Goal: Transaction & Acquisition: Purchase product/service

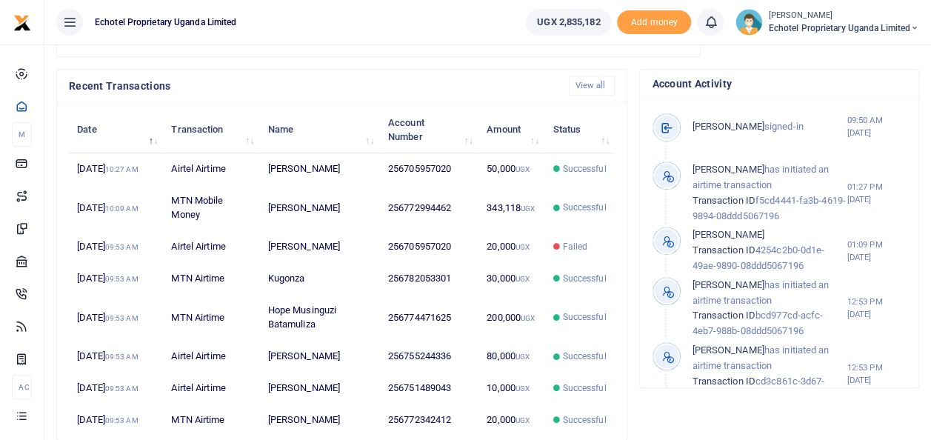
scroll to position [459, 0]
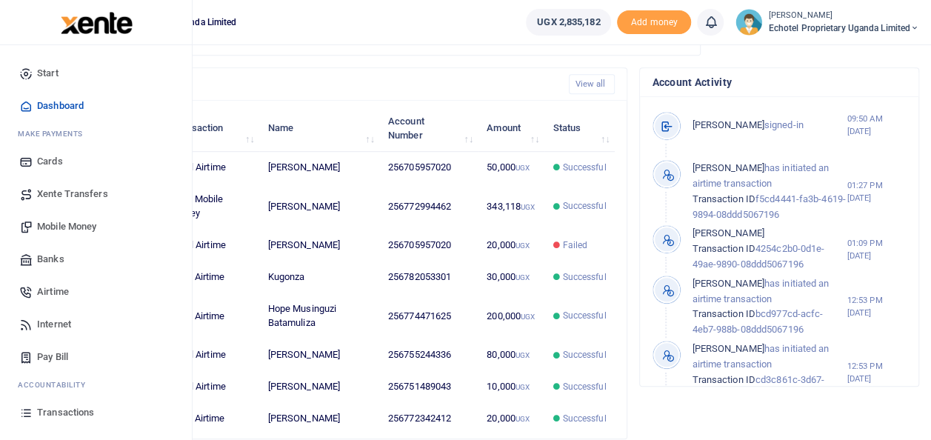
click at [73, 227] on span "Mobile Money" at bounding box center [66, 226] width 59 height 15
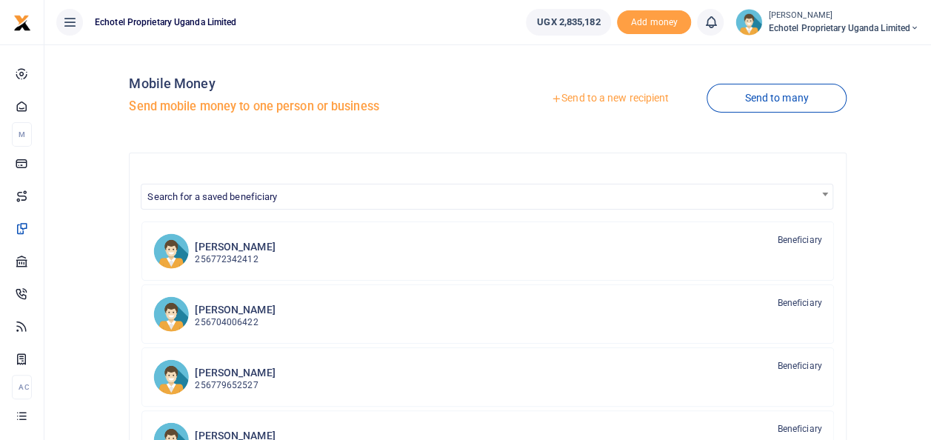
click at [612, 95] on link "Send to a new recipient" at bounding box center [610, 98] width 193 height 27
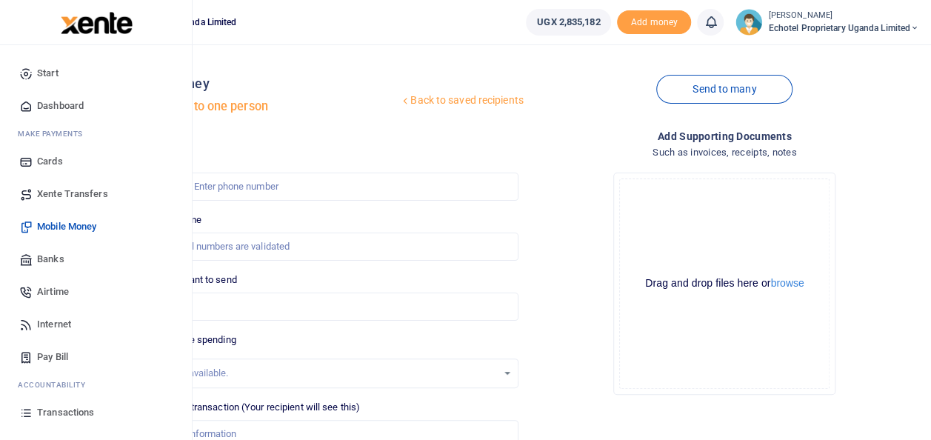
click at [49, 409] on span "Transactions" at bounding box center [65, 412] width 57 height 15
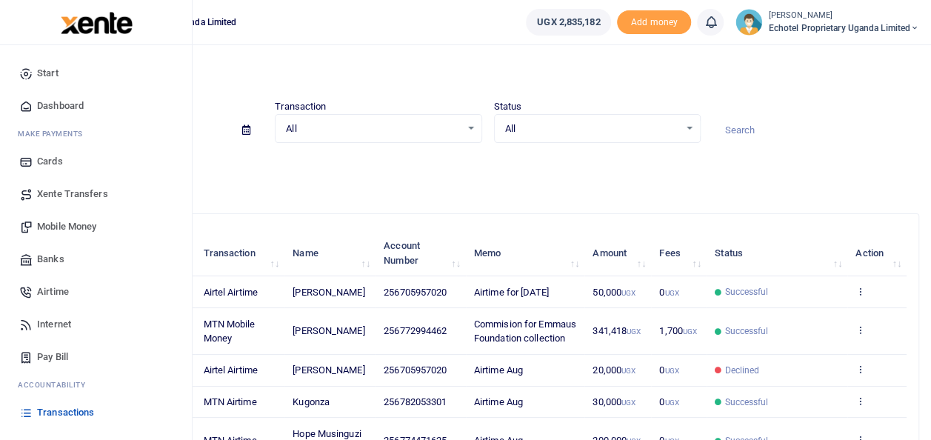
click at [70, 222] on span "Mobile Money" at bounding box center [66, 226] width 59 height 15
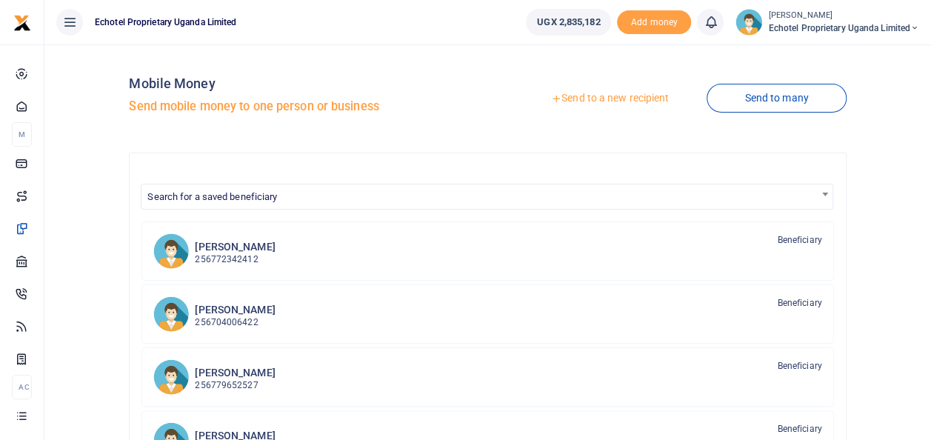
click at [594, 99] on link "Send to a new recipient" at bounding box center [610, 98] width 193 height 27
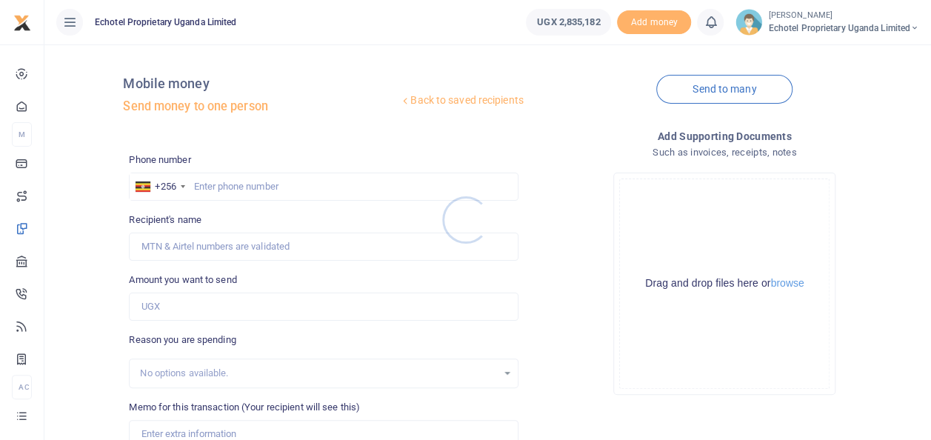
click at [245, 187] on div at bounding box center [465, 220] width 931 height 440
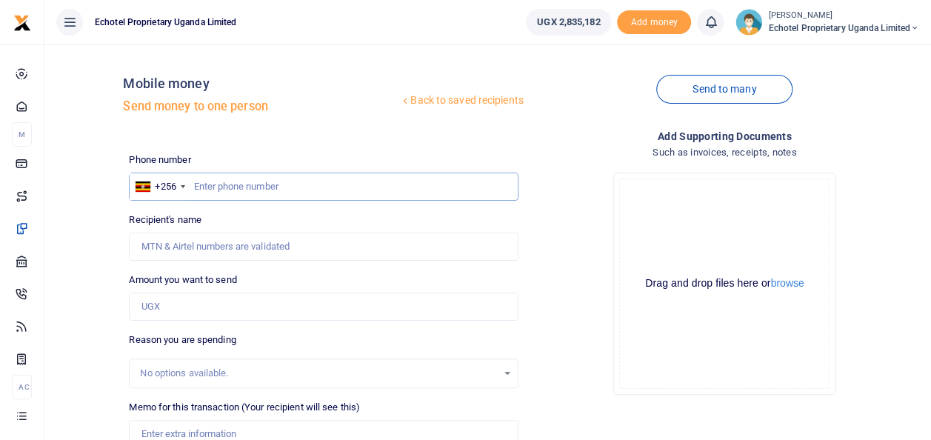
click at [276, 181] on input "text" at bounding box center [323, 187] width 389 height 28
click at [230, 245] on input "Recipient's name" at bounding box center [323, 247] width 389 height 28
type input "S"
type input "[PERSON_NAME]"
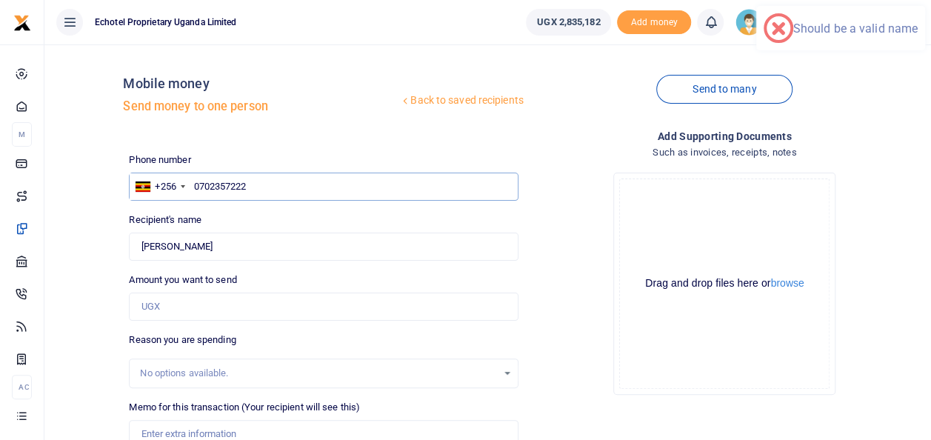
click at [199, 188] on input "0702357222" at bounding box center [323, 187] width 389 height 28
type input "702357222"
click at [154, 320] on input "Amount you want to send" at bounding box center [323, 307] width 389 height 28
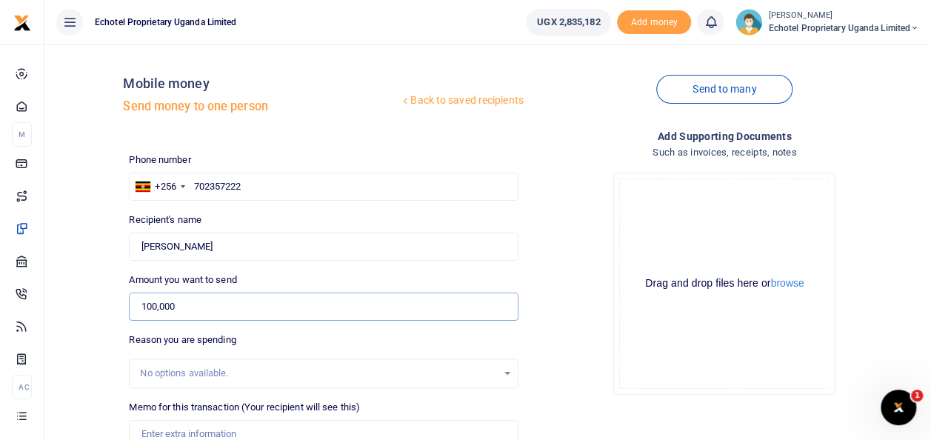
type input "100,000"
click at [167, 369] on div "No options available." at bounding box center [318, 373] width 356 height 15
click at [288, 183] on input "702357222" at bounding box center [323, 187] width 389 height 28
type input "7"
click at [252, 250] on input "Found" at bounding box center [323, 247] width 389 height 28
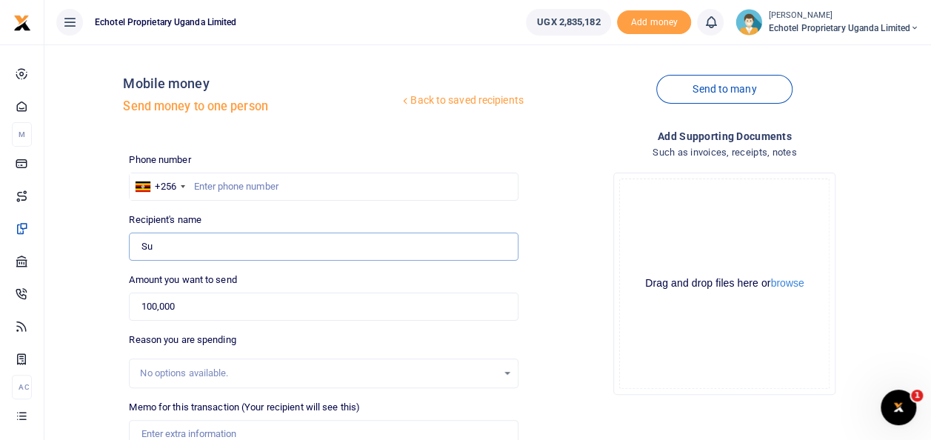
type input "S"
type input "M"
type input "[PERSON_NAME] [PERSON_NAME]"
click at [199, 185] on input "0774275041" at bounding box center [323, 187] width 389 height 28
type input "774275041"
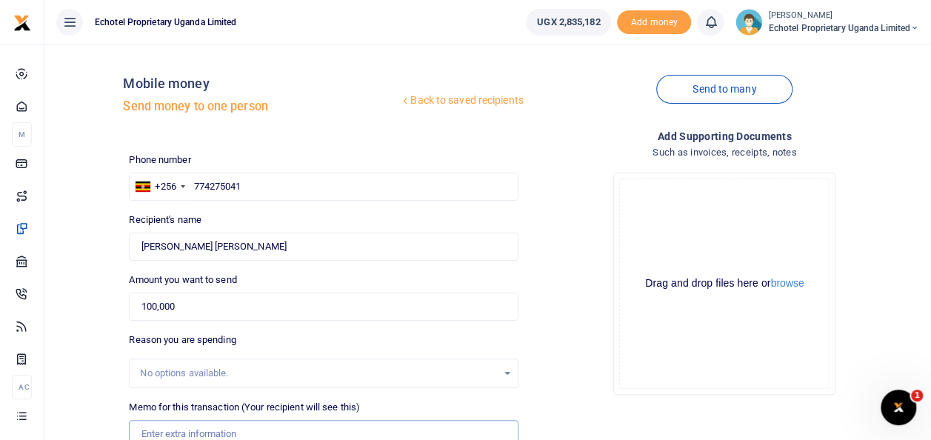
click at [193, 420] on input "Memo for this transaction (Your recipient will see this)" at bounding box center [323, 434] width 389 height 28
type input "Staff fruits"
click at [193, 187] on input "774275041" at bounding box center [323, 187] width 389 height 28
click at [222, 336] on label "Reason you are spending" at bounding box center [182, 340] width 107 height 15
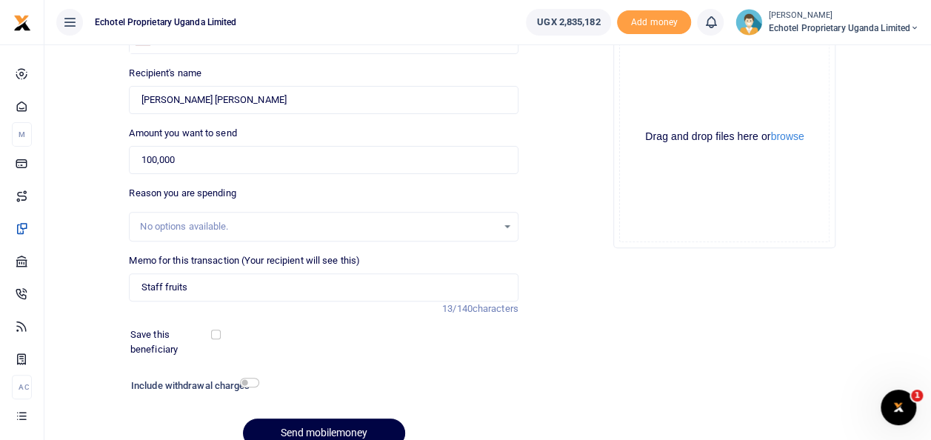
scroll to position [215, 0]
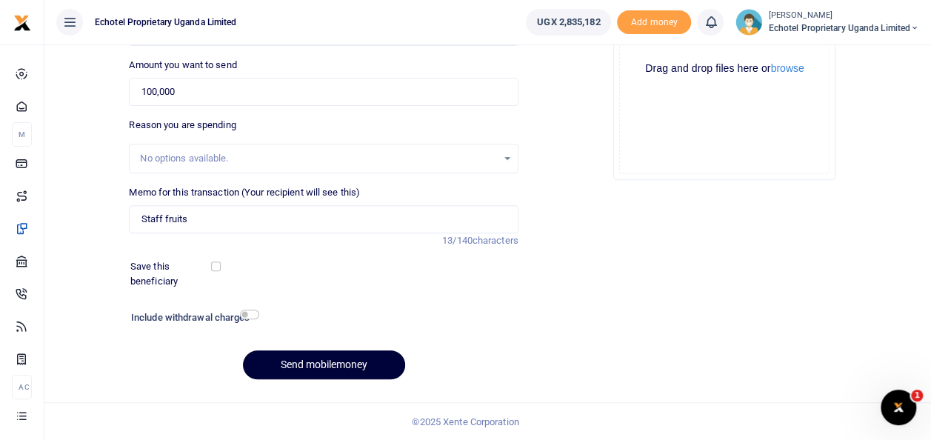
click at [312, 369] on button "Send mobilemoney" at bounding box center [324, 365] width 162 height 29
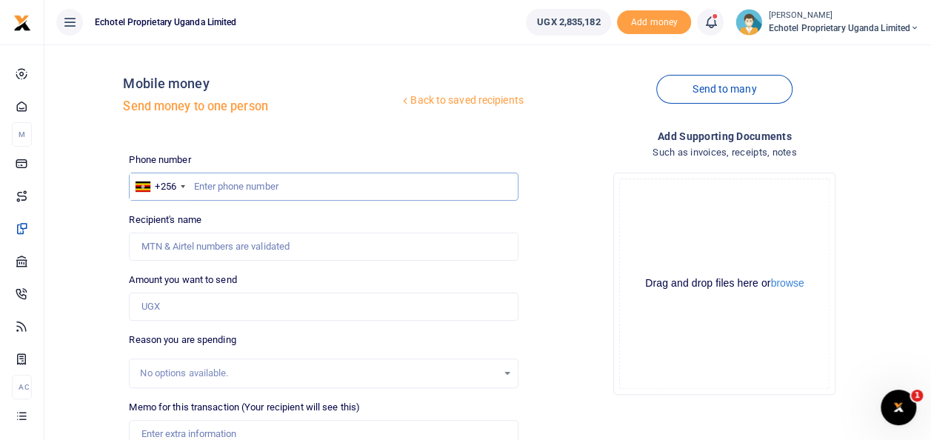
click at [294, 188] on input "text" at bounding box center [323, 187] width 389 height 28
click at [253, 253] on input "Recipient's name" at bounding box center [323, 247] width 389 height 28
type input "s"
type input "[PERSON_NAME]"
click at [200, 185] on input "0702357222" at bounding box center [323, 187] width 389 height 28
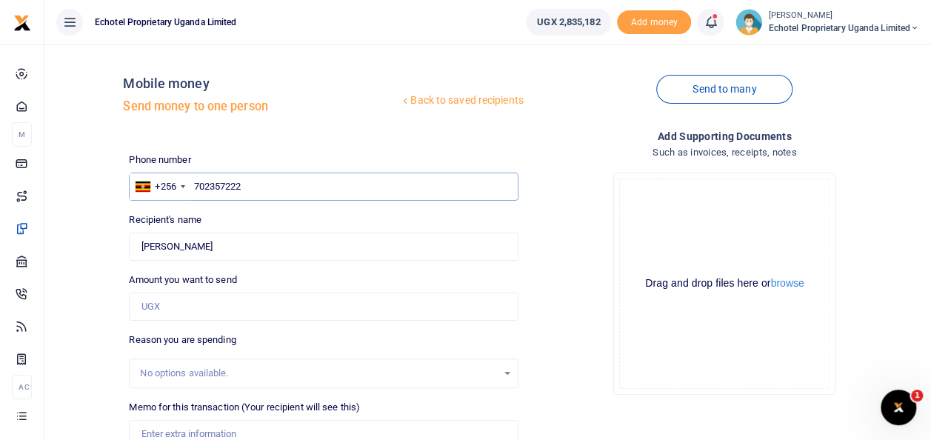
type input "702357222"
click at [169, 305] on input "Amount you want to send" at bounding box center [323, 307] width 389 height 28
type input "100,000"
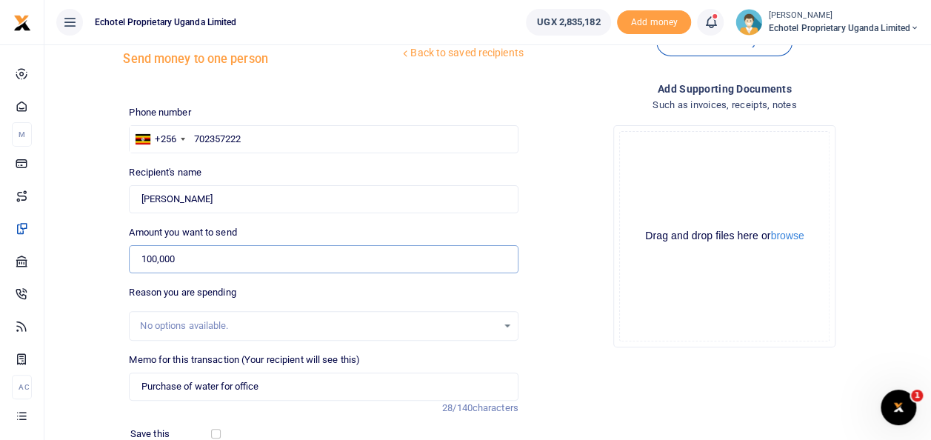
scroll to position [62, 0]
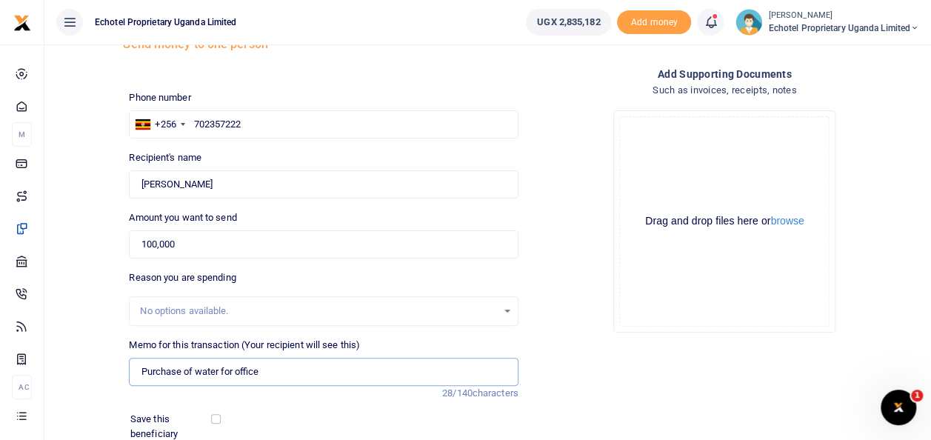
drag, startPoint x: 270, startPoint y: 373, endPoint x: 127, endPoint y: 366, distance: 143.2
click at [127, 366] on div "Memo for this transaction (Your recipient will see this) Purchase of water for …" at bounding box center [323, 369] width 401 height 63
paste input "Government Analytical Labaratory"
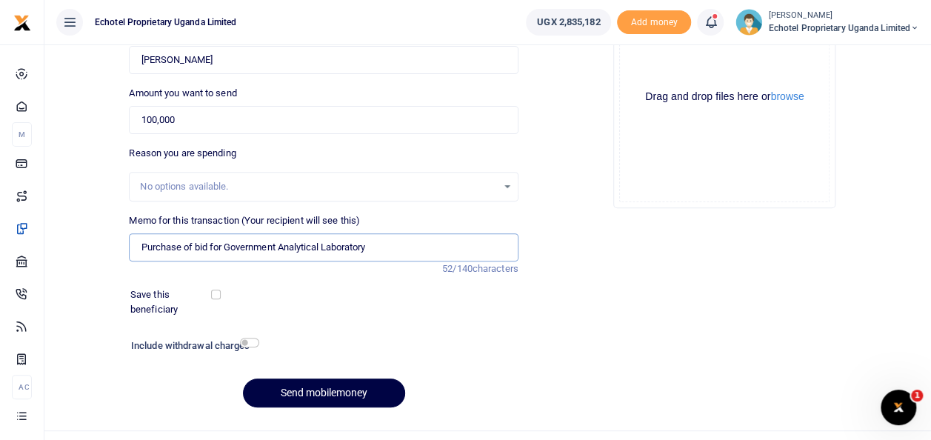
scroll to position [215, 0]
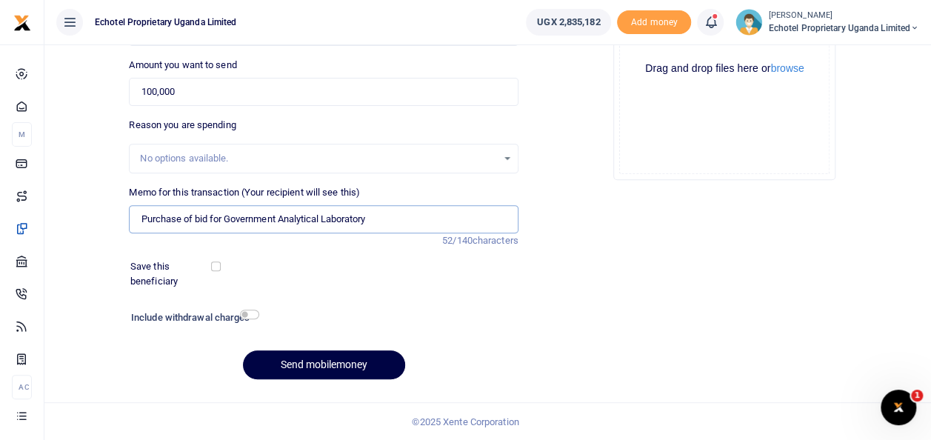
type input "Purchase of bid for Government Analytical Laboratory"
click at [249, 319] on input "checkbox" at bounding box center [249, 315] width 19 height 10
checkbox input "true"
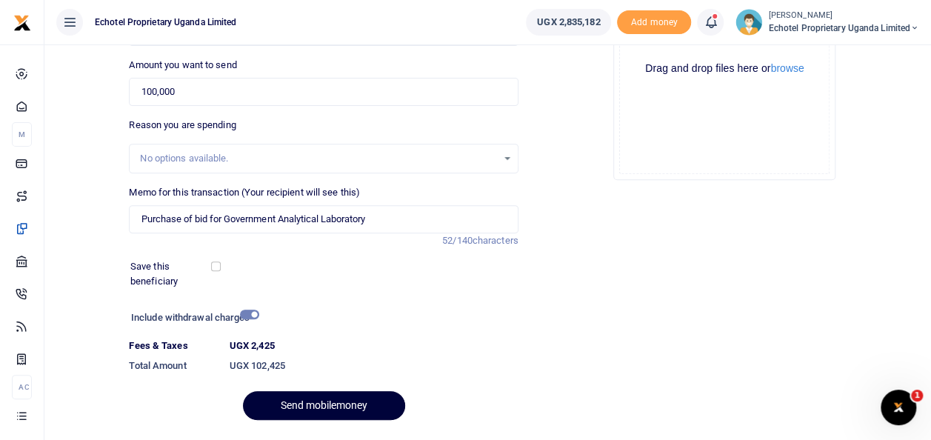
click at [292, 400] on button "Send mobilemoney" at bounding box center [324, 405] width 162 height 29
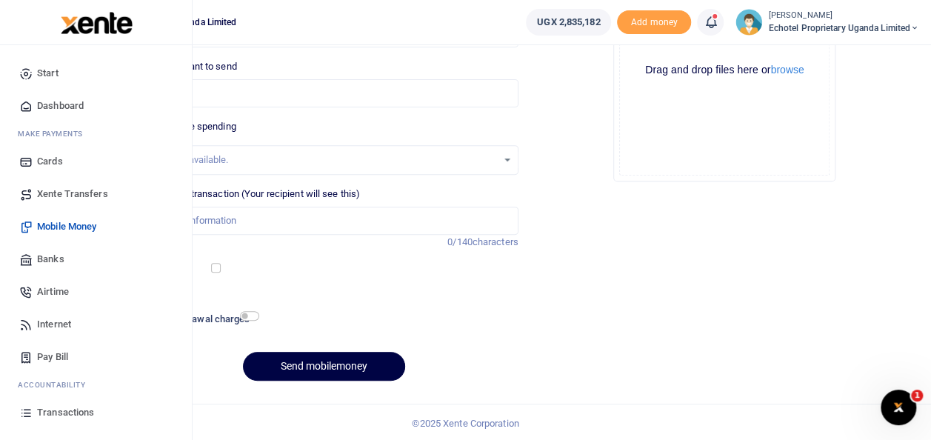
click at [17, 291] on link "Airtime" at bounding box center [96, 292] width 168 height 33
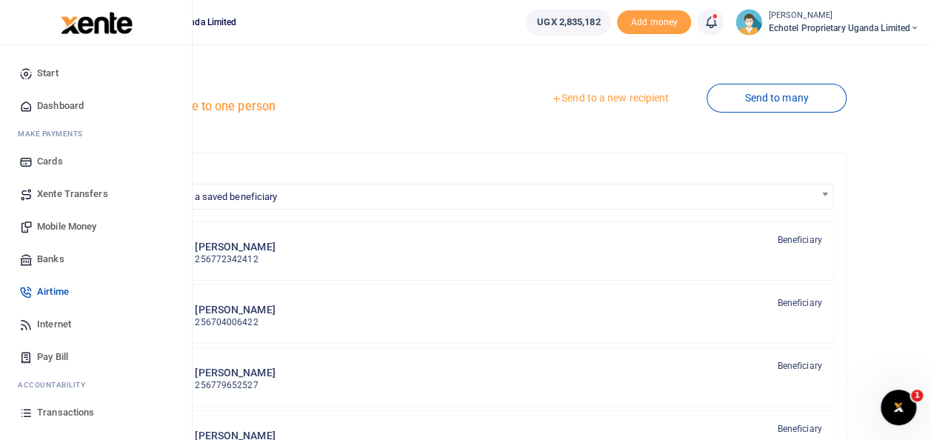
click at [72, 409] on span "Transactions" at bounding box center [65, 412] width 57 height 15
